Goal: Complete application form

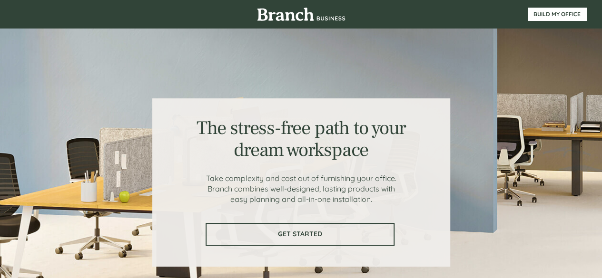
click at [308, 235] on span "GET STARTED" at bounding box center [300, 234] width 187 height 8
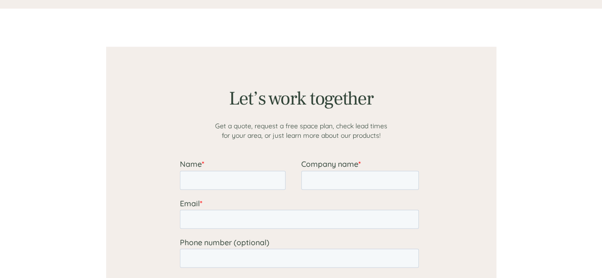
scroll to position [739, 0]
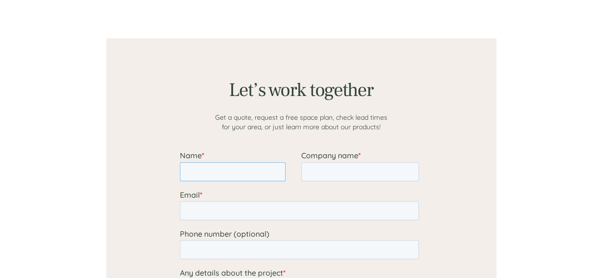
click at [244, 170] on input "Name *" at bounding box center [232, 171] width 106 height 19
type input "[PERSON_NAME]"
type input "A Sound Mind & Body"
type input "[PERSON_NAME][EMAIL_ADDRESS][DOMAIN_NAME]"
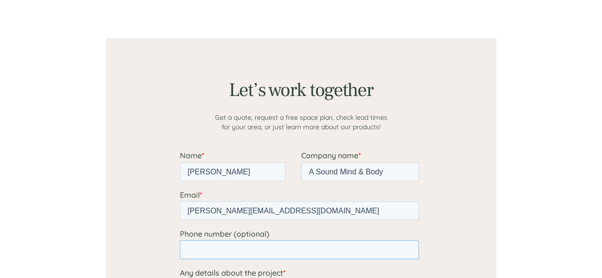
type input "16154457600"
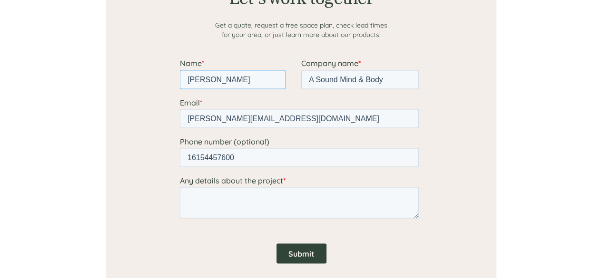
scroll to position [834, 0]
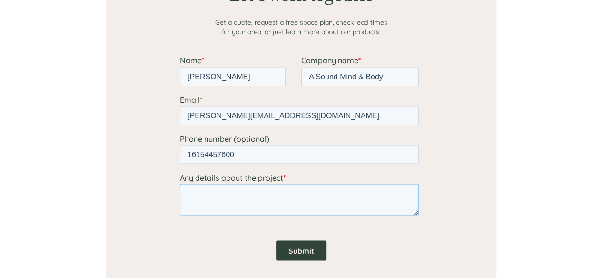
click at [288, 199] on textarea "Any details about the project *" at bounding box center [298, 199] width 239 height 31
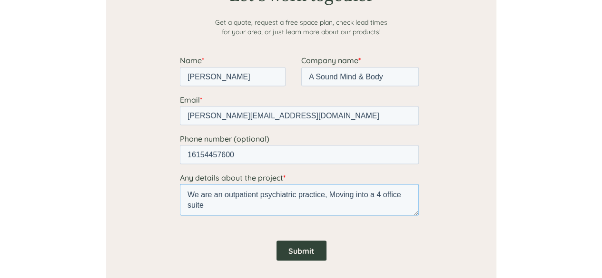
click at [334, 194] on textarea "We are an outpatient psychiatric practice, Moving into a 4 office suite" at bounding box center [298, 199] width 239 height 31
click at [218, 206] on textarea "We are an outpatient psychiatric practice, moving into a 4 office suite" at bounding box center [298, 199] width 239 height 31
click at [185, 204] on textarea "We are an outpatient psychiatric practice, moving into a 4 office suite" at bounding box center [298, 199] width 239 height 31
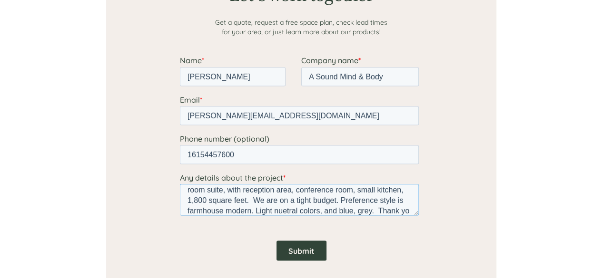
scroll to position [26, 0]
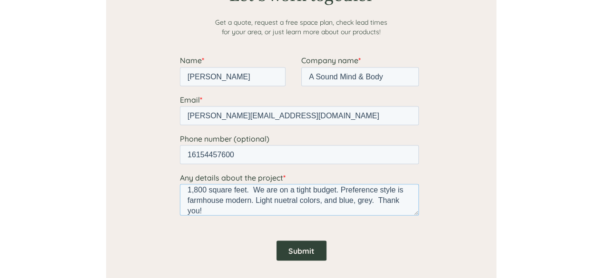
type textarea "We are an outpatient psychiatric practice, moving into a 4 office room suite, w…"
click at [310, 248] on input "Submit" at bounding box center [301, 251] width 50 height 20
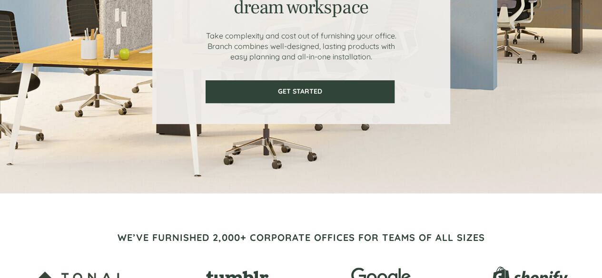
scroll to position [0, 0]
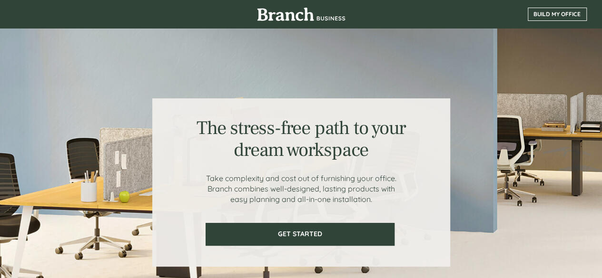
click at [564, 15] on span "BUILD MY OFFICE" at bounding box center [557, 14] width 58 height 7
